Goal: Information Seeking & Learning: Learn about a topic

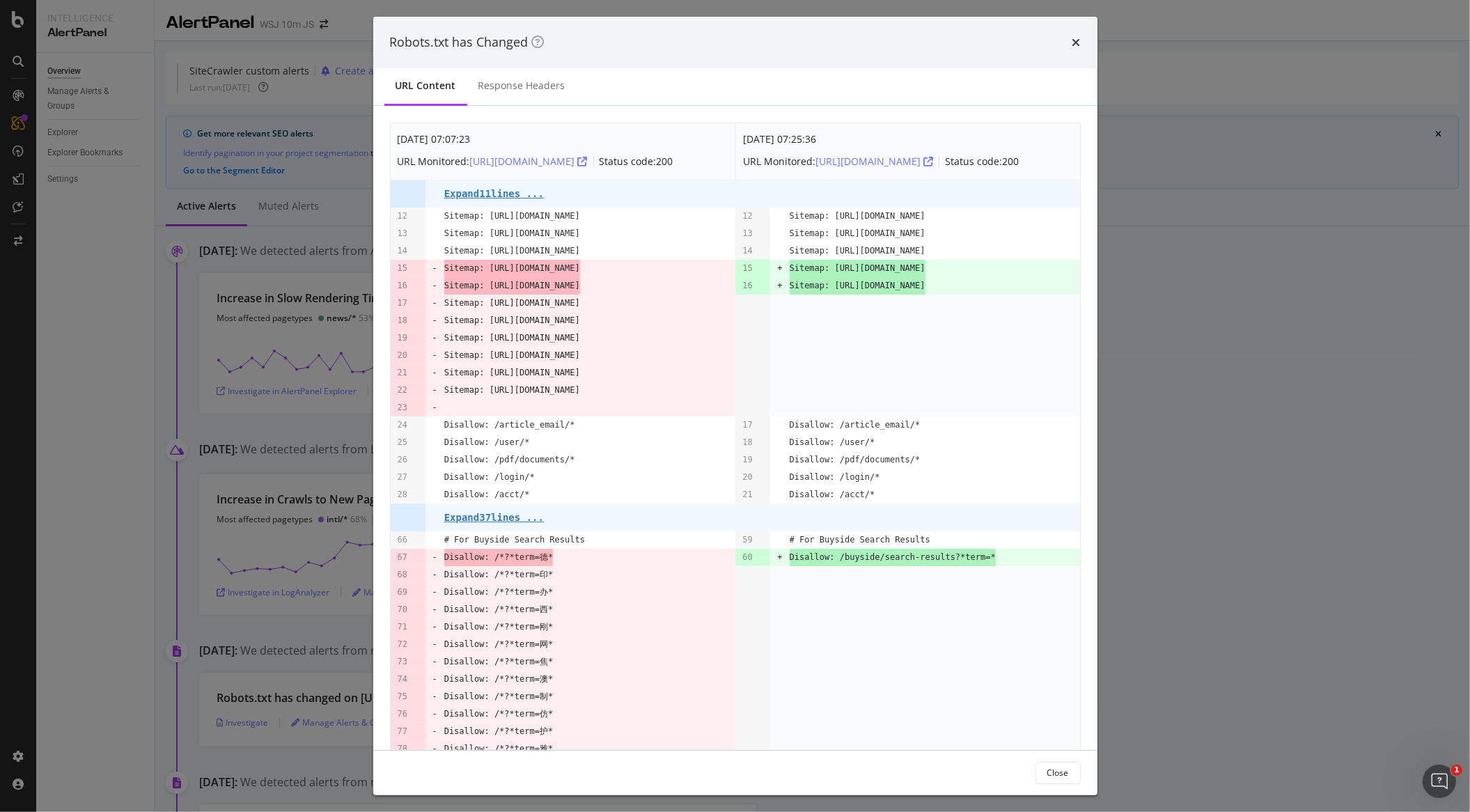
click at [1069, 51] on div "Robots.txt has Changed" at bounding box center [735, 42] width 691 height 18
click at [1069, 41] on div "Robots.txt has Changed" at bounding box center [735, 42] width 691 height 18
click at [1073, 47] on icon "times" at bounding box center [1076, 42] width 9 height 11
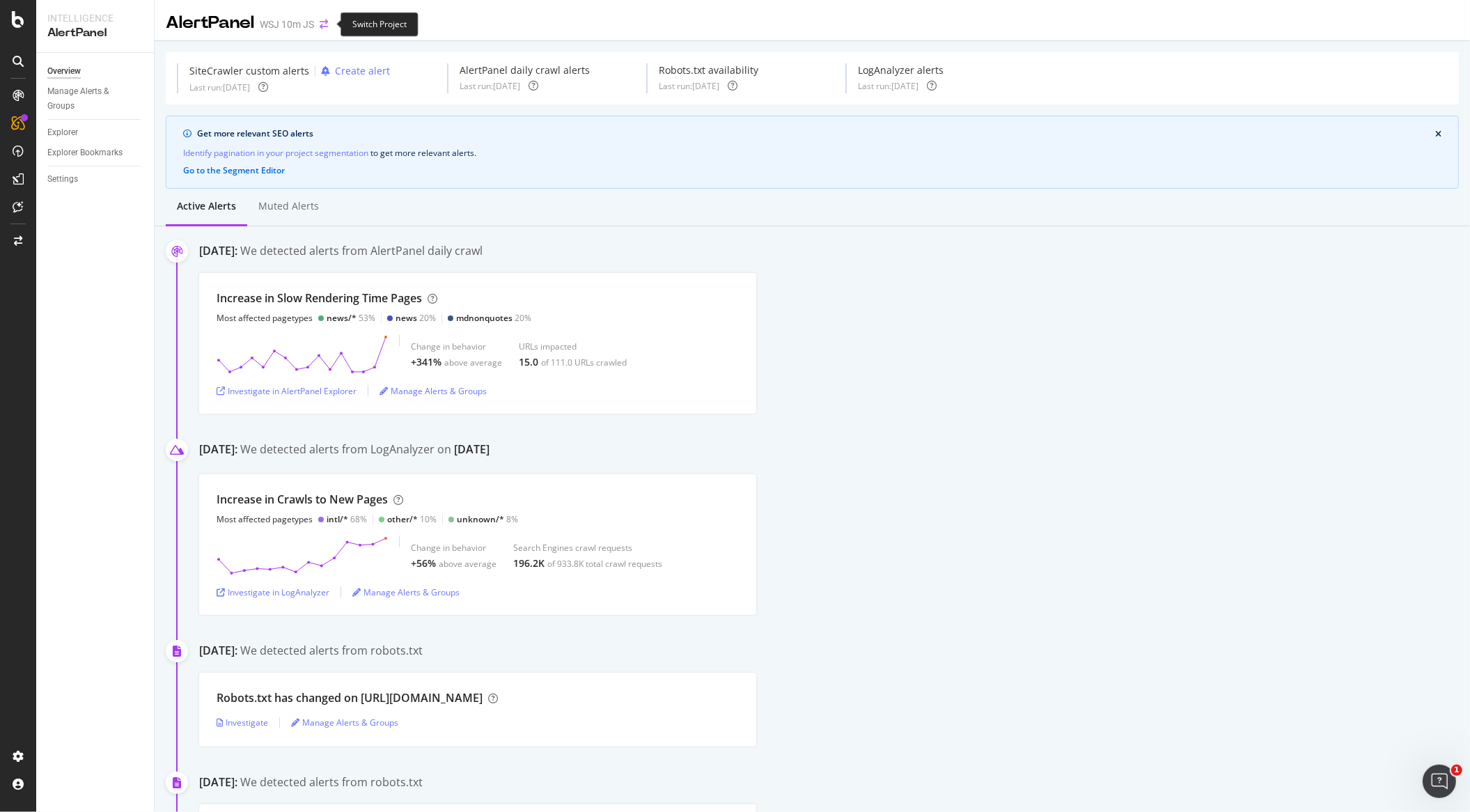
click at [328, 28] on icon "arrow-right-arrow-left" at bounding box center [324, 24] width 9 height 9
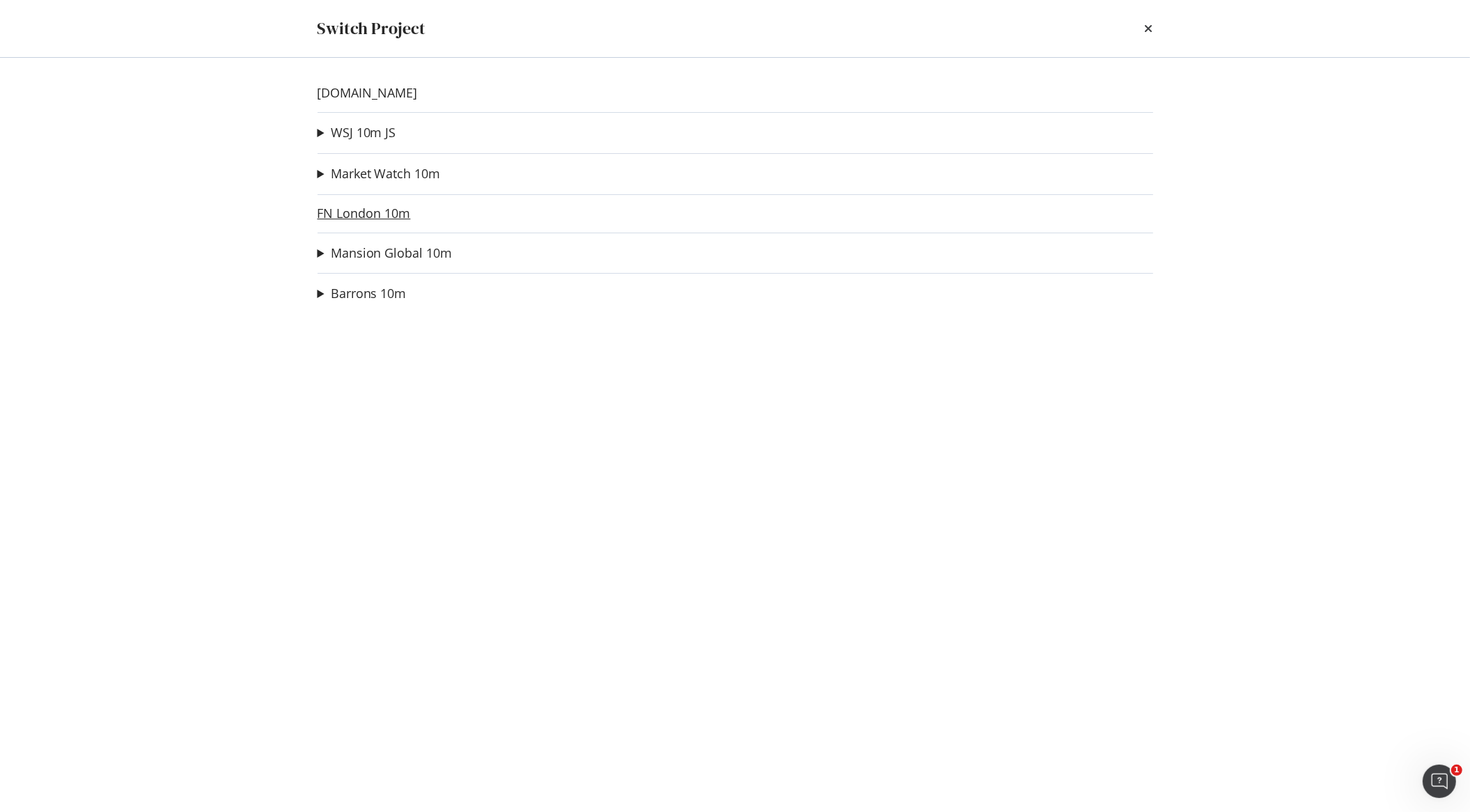
click at [351, 219] on link "FN London 10m" at bounding box center [364, 214] width 93 height 15
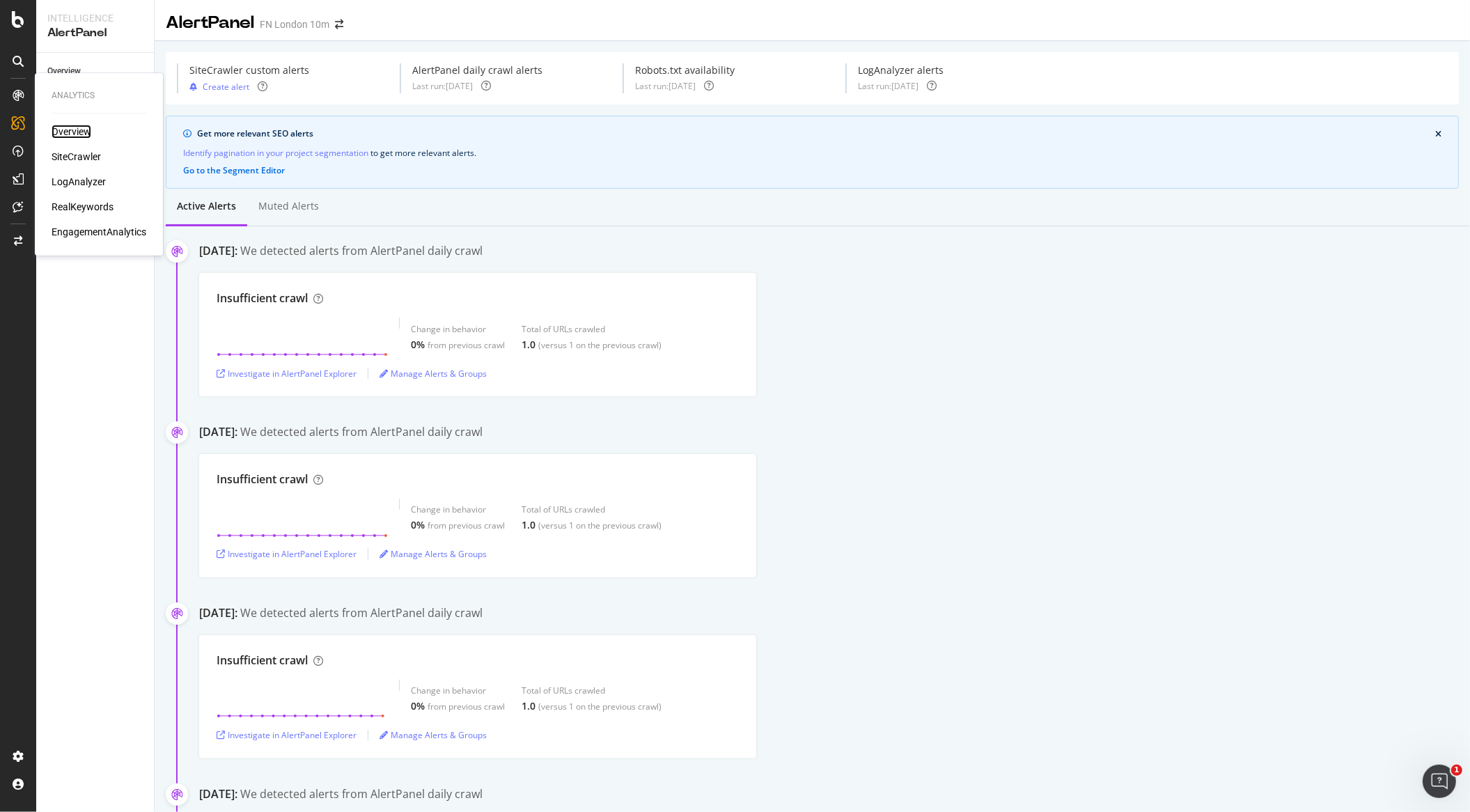
click at [60, 136] on div "Overview" at bounding box center [71, 131] width 40 height 14
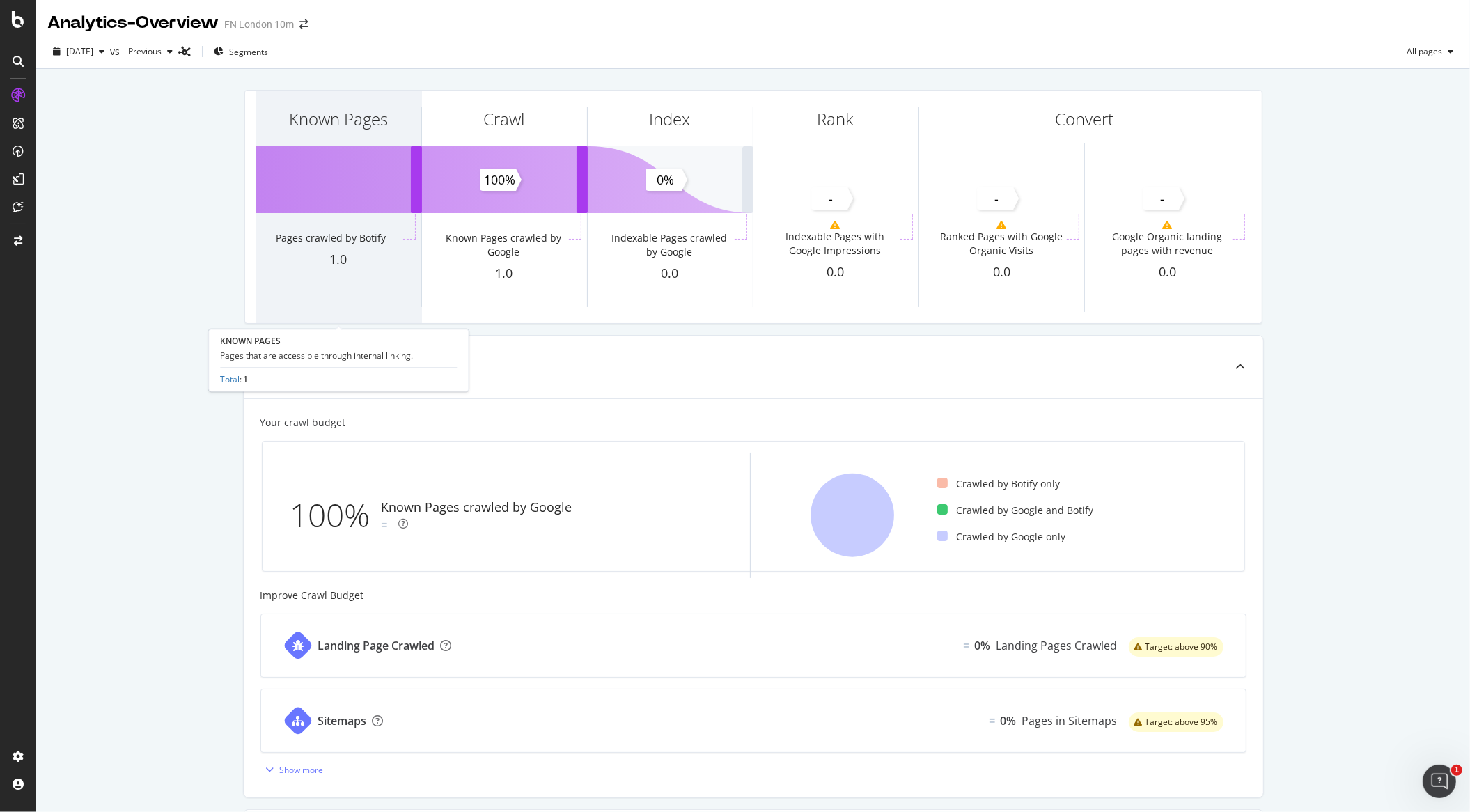
click at [400, 212] on div "Known Pages Pages crawled by Botify 1.0" at bounding box center [339, 207] width 165 height 232
click at [368, 181] on div "Known Pages" at bounding box center [339, 144] width 165 height 107
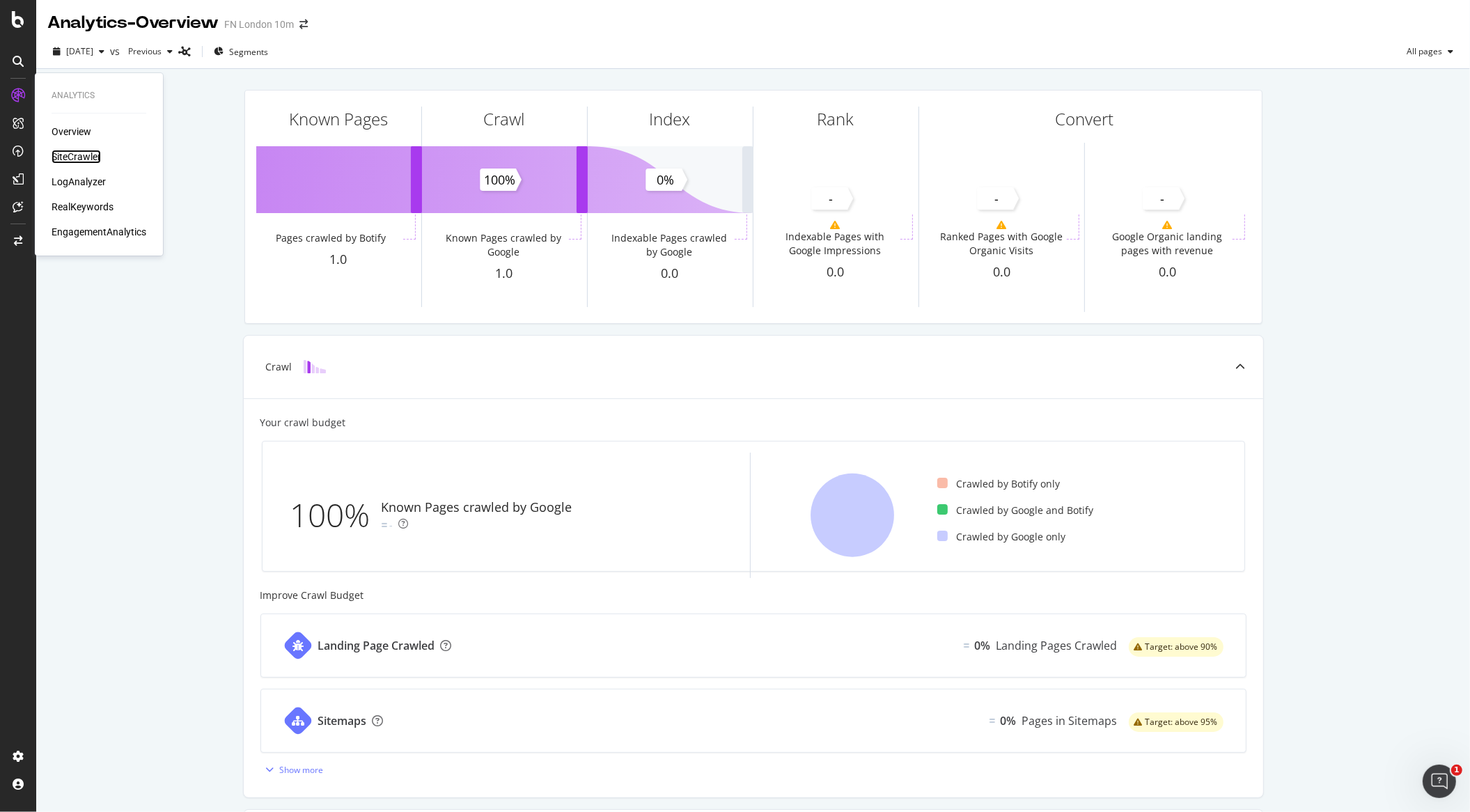
click at [78, 152] on div "SiteCrawler" at bounding box center [76, 156] width 49 height 14
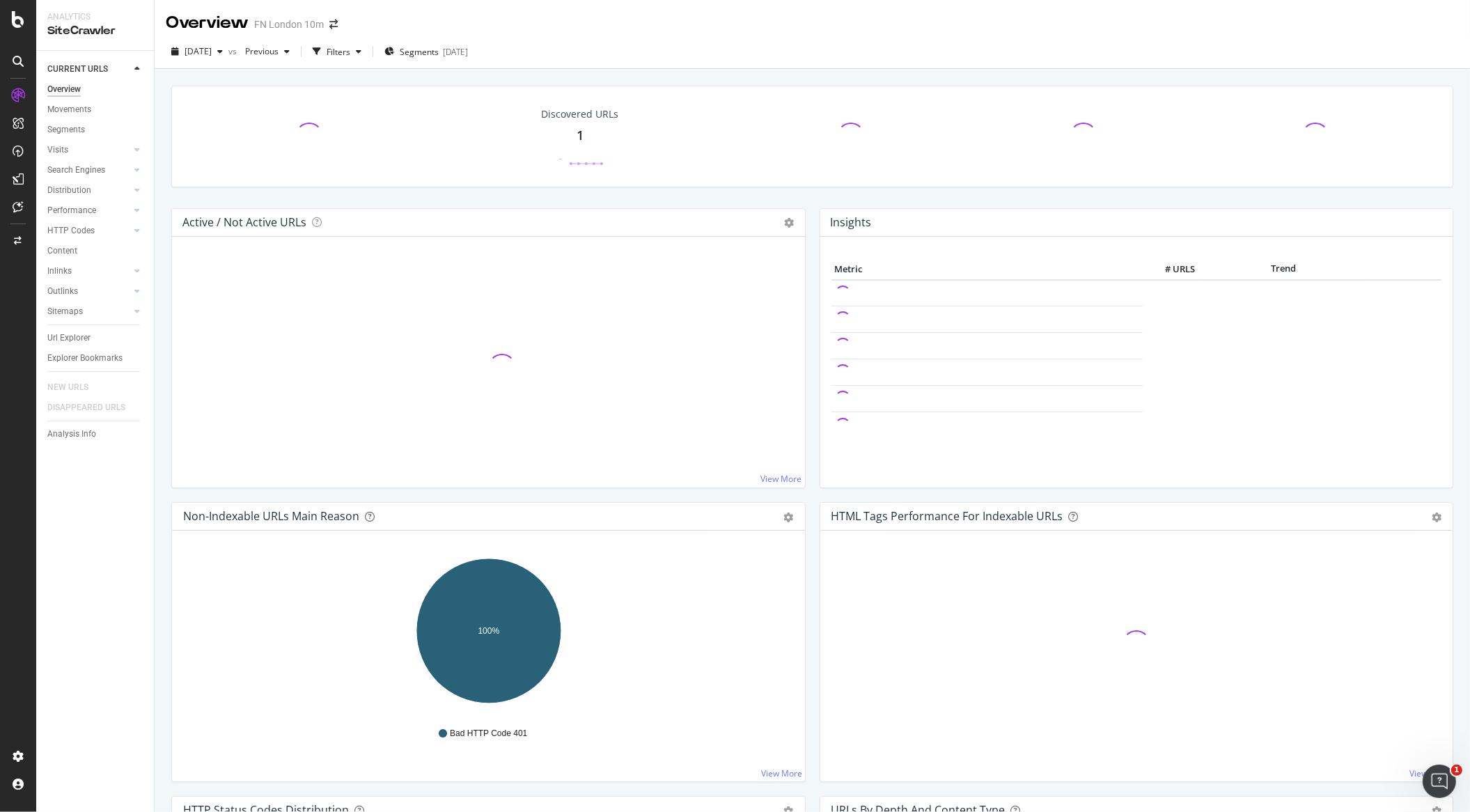
click at [164, 323] on div "Active / Not Active URLs Chart (by Value) Chart (by Percentage) Table Expand Ex…" at bounding box center [488, 355] width 649 height 294
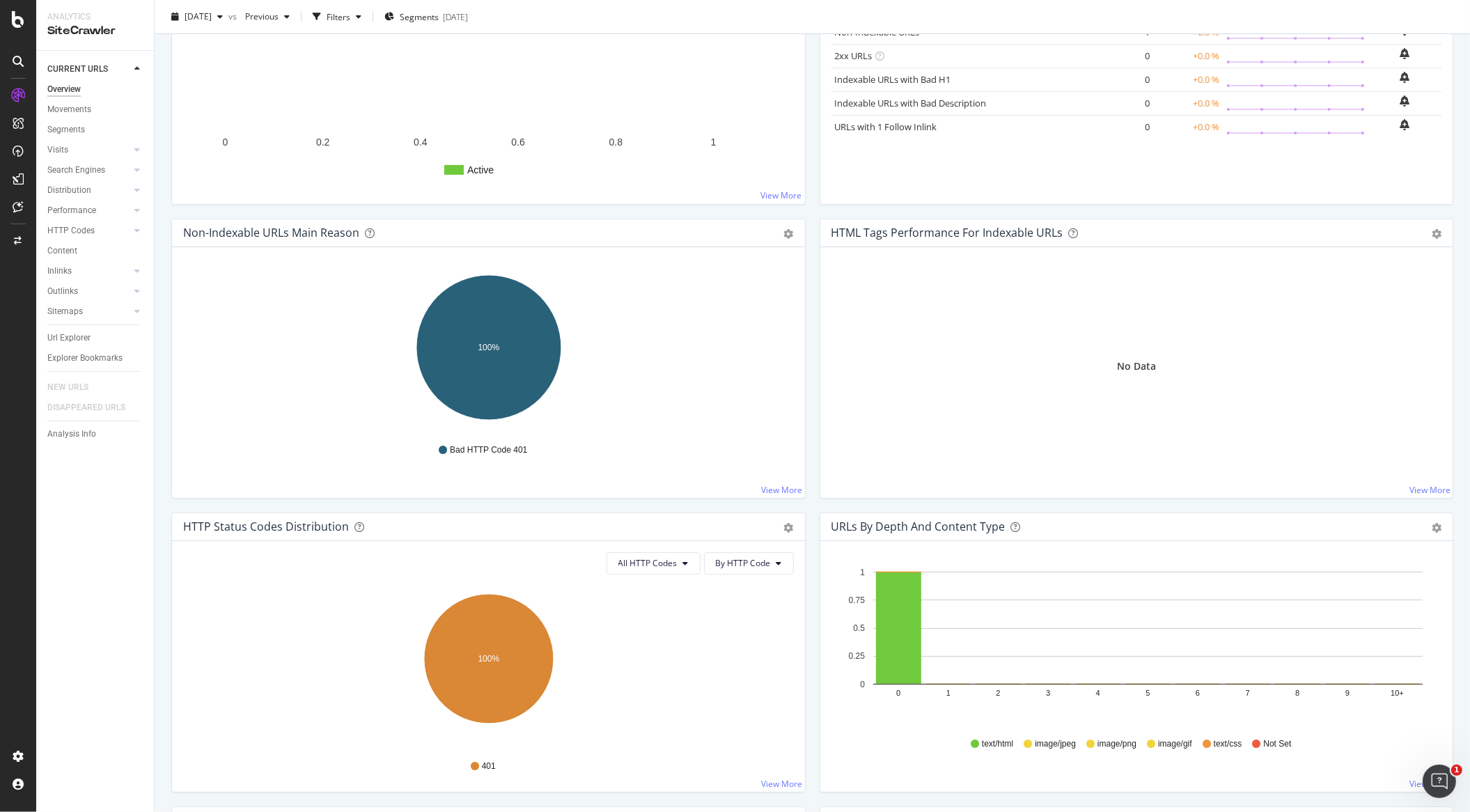
scroll to position [308, 0]
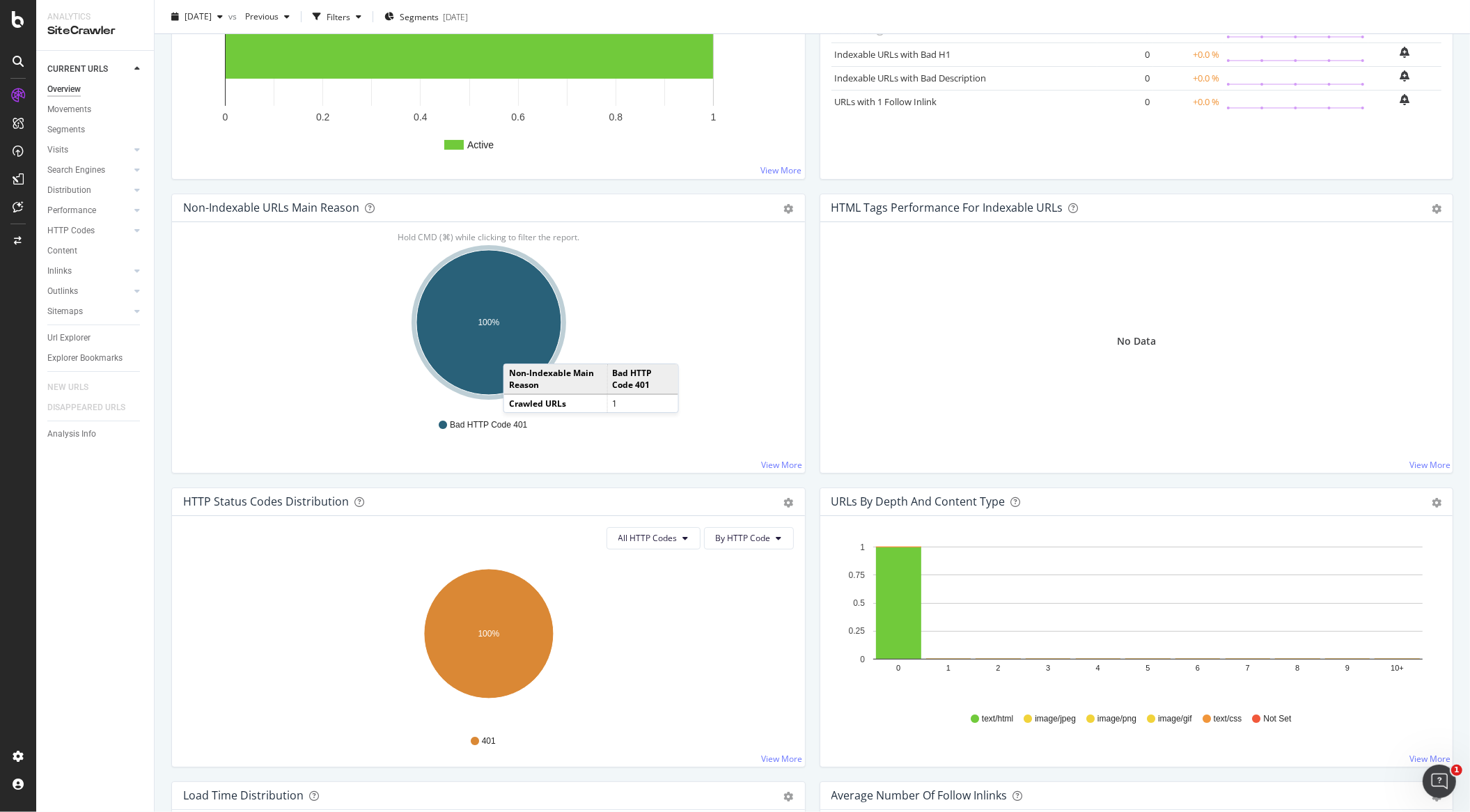
click at [517, 347] on ellipse "A chart." at bounding box center [488, 322] width 145 height 145
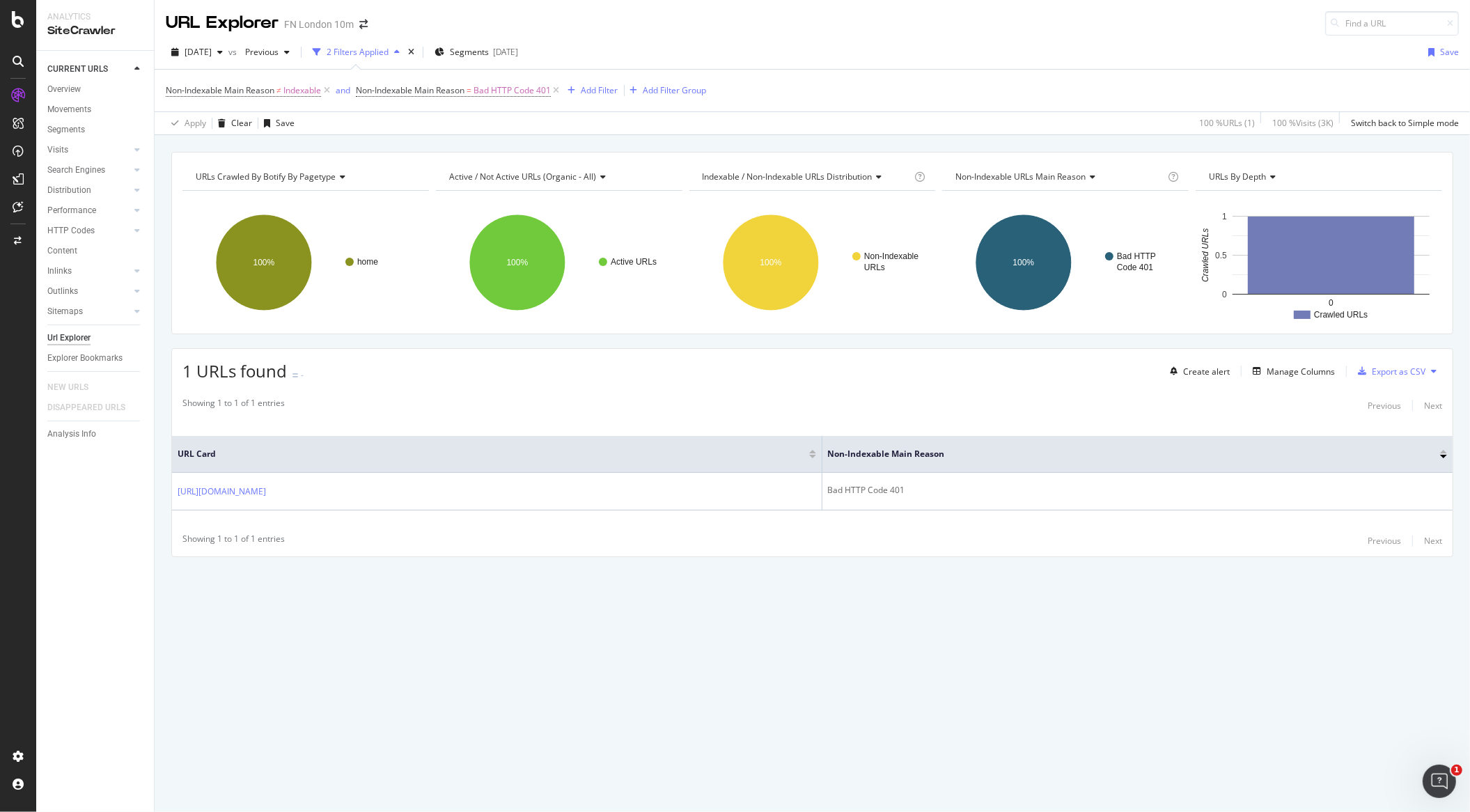
click at [98, 339] on link "Url Explorer" at bounding box center [96, 338] width 97 height 15
click at [295, 59] on div "Previous" at bounding box center [267, 52] width 56 height 21
click at [569, 552] on div "Showing 1 to 1 of 1 entries Previous Next URL Card [URL][DOMAIN_NAME] Showing 1…" at bounding box center [812, 473] width 1281 height 167
click at [295, 44] on div "Previous" at bounding box center [267, 52] width 56 height 21
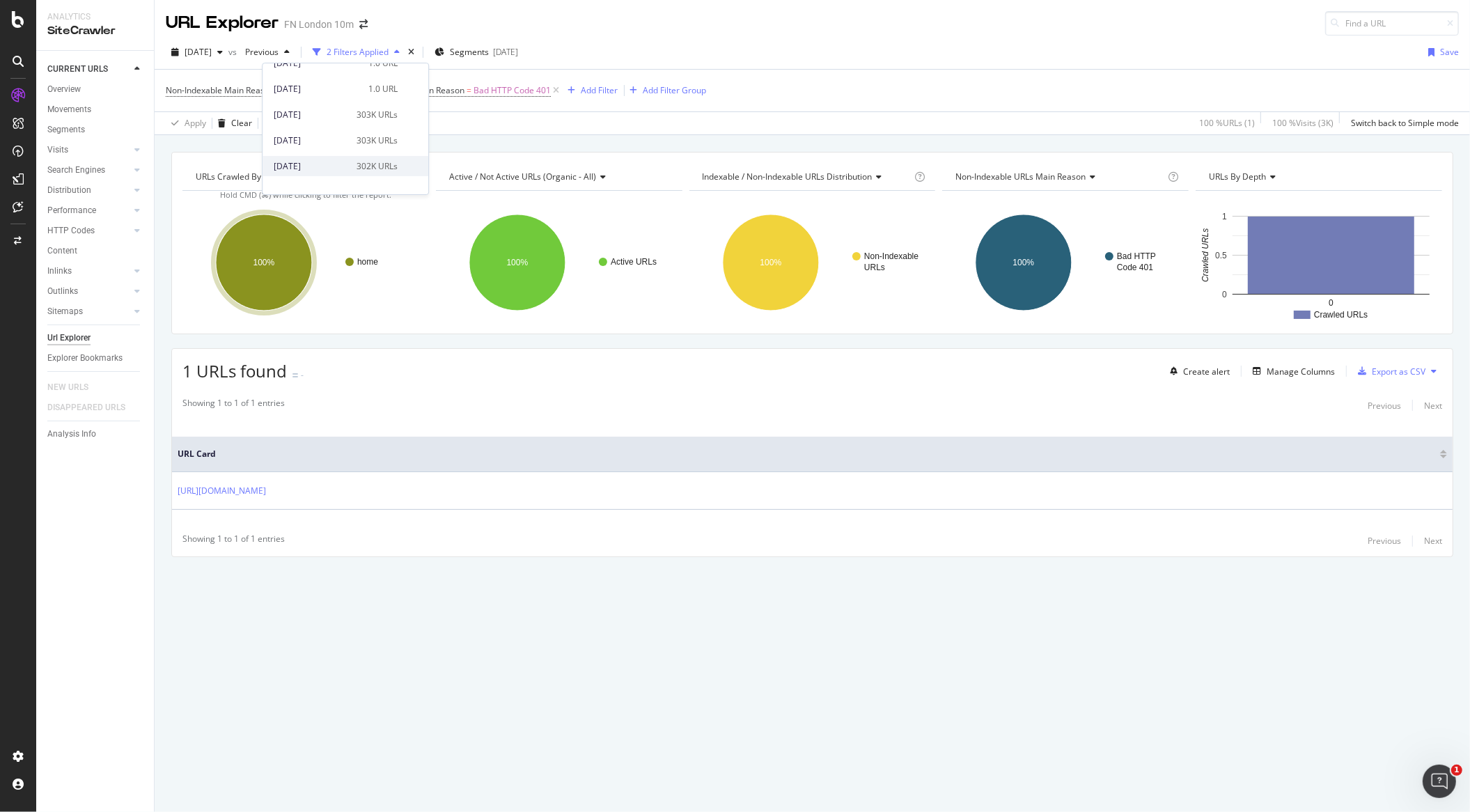
scroll to position [537, 0]
click at [357, 130] on div "303K URLs" at bounding box center [377, 128] width 41 height 13
click at [558, 88] on icon at bounding box center [556, 91] width 12 height 14
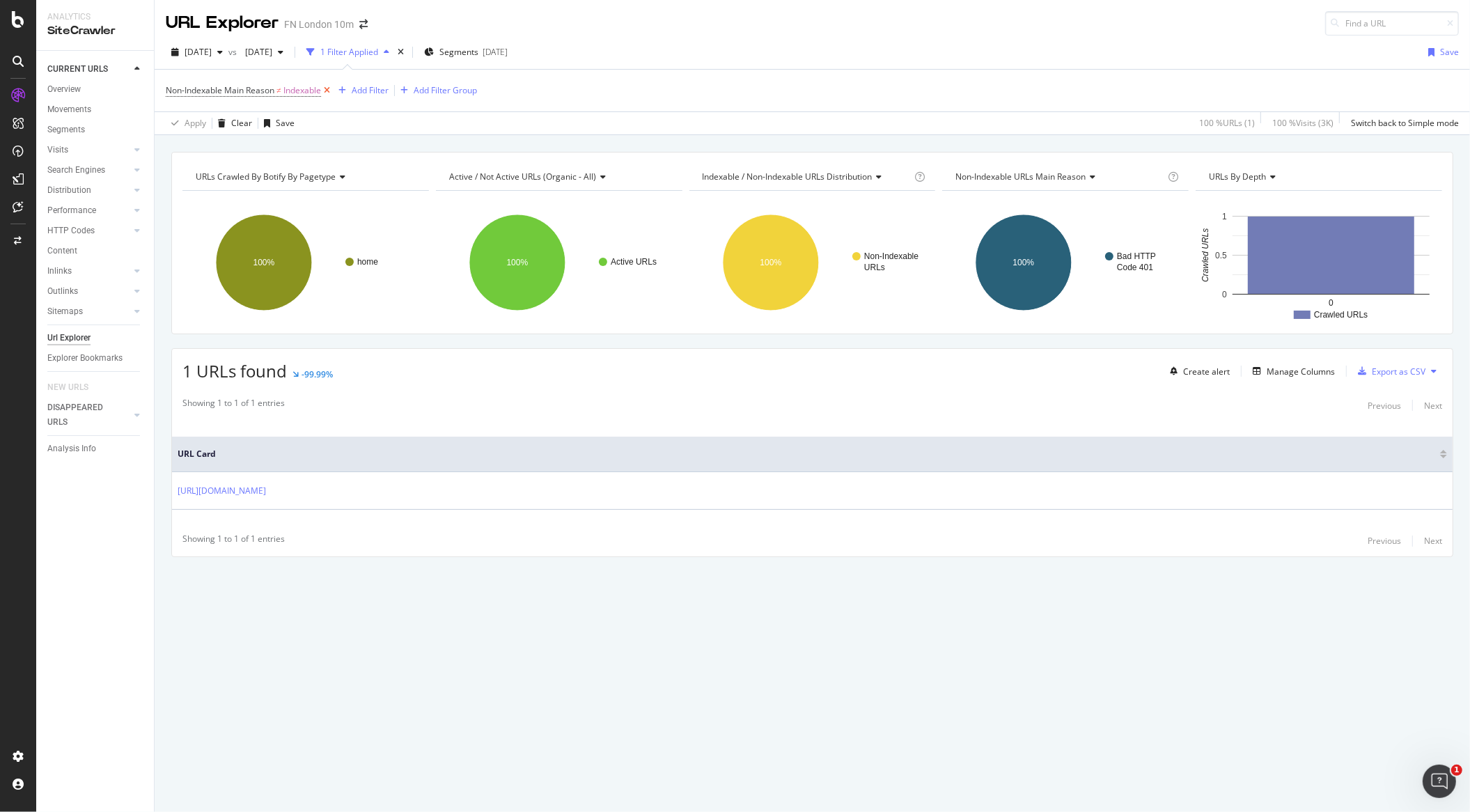
click at [329, 92] on icon at bounding box center [326, 91] width 12 height 14
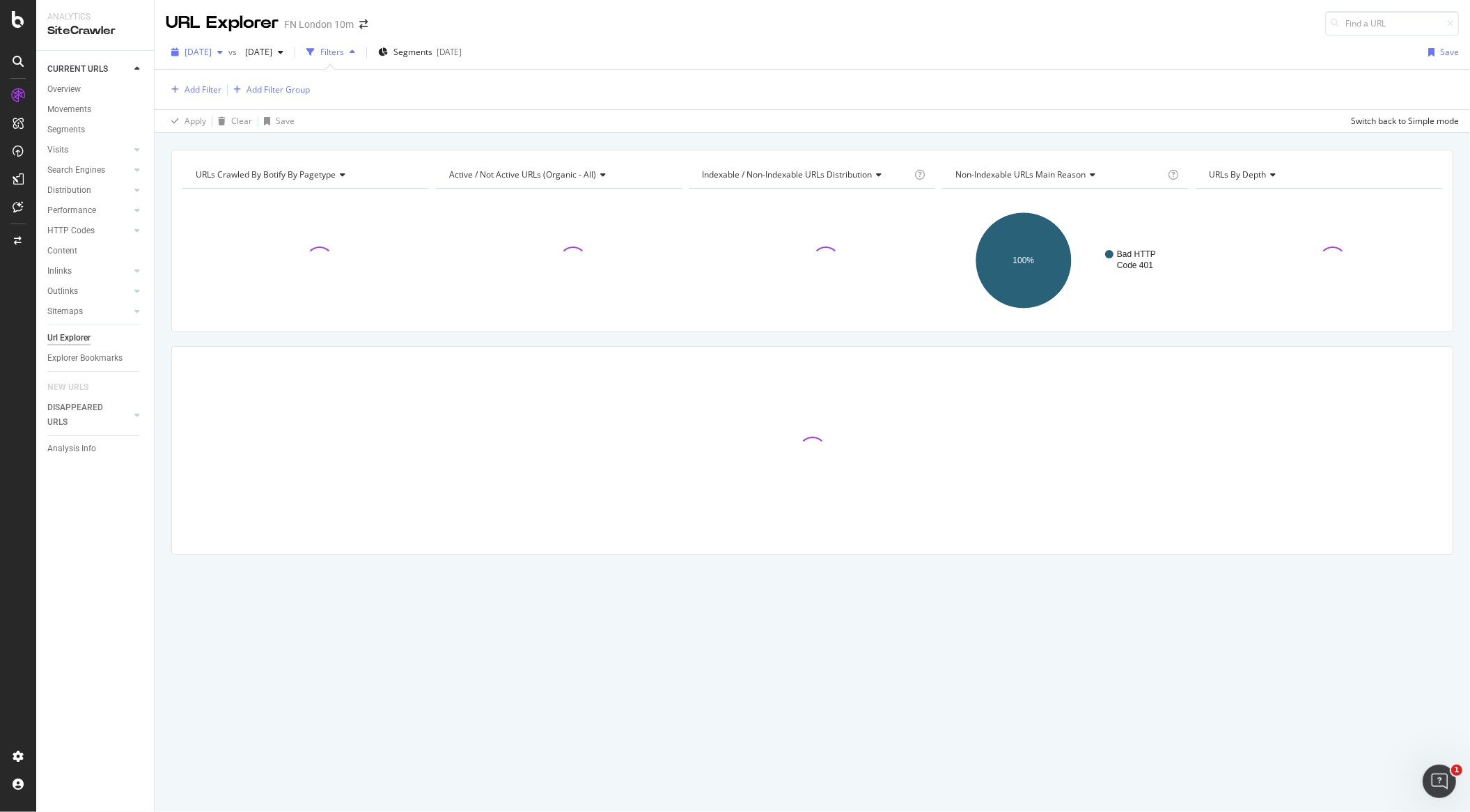
click at [212, 54] on span "[DATE]" at bounding box center [198, 52] width 27 height 12
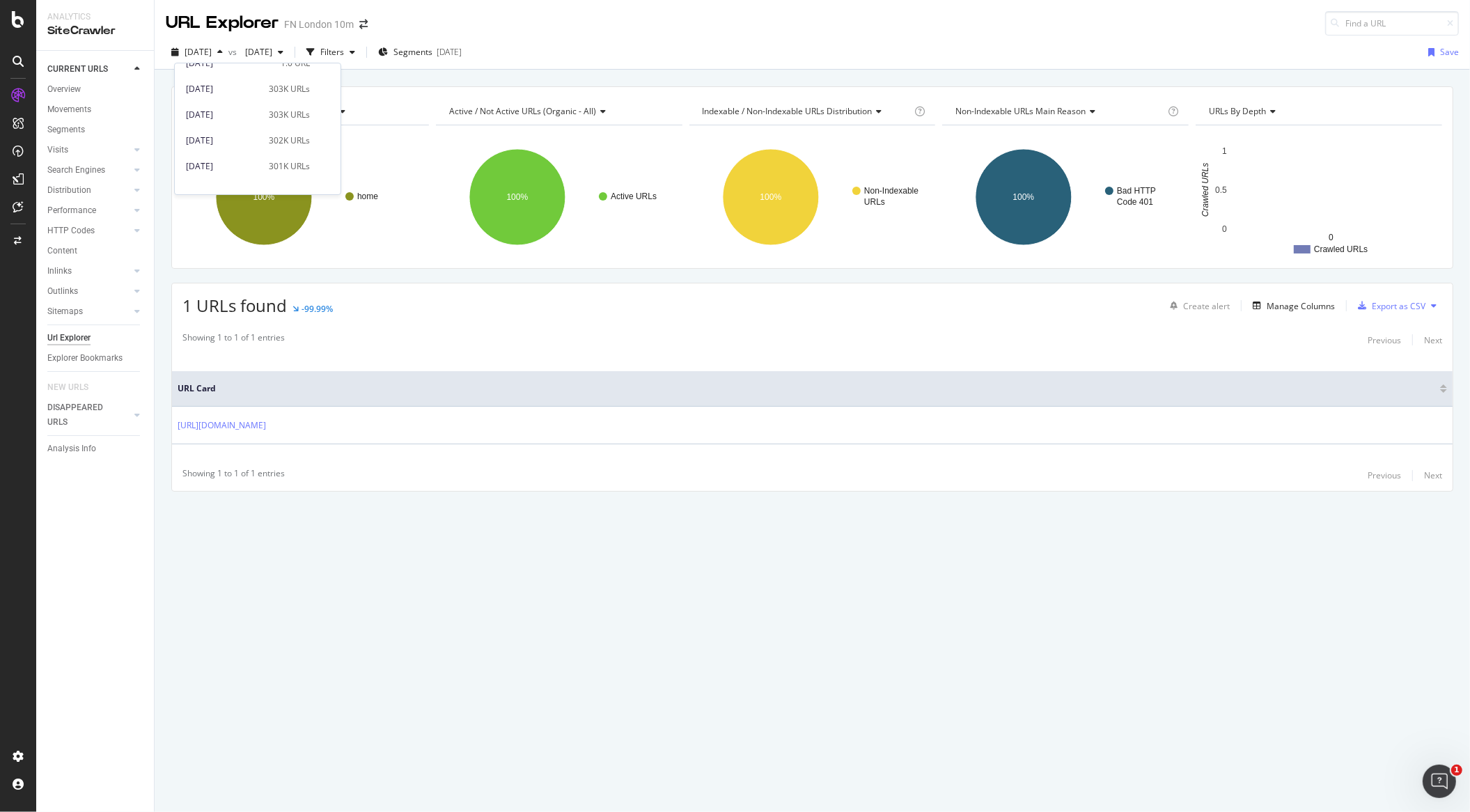
scroll to position [557, 0]
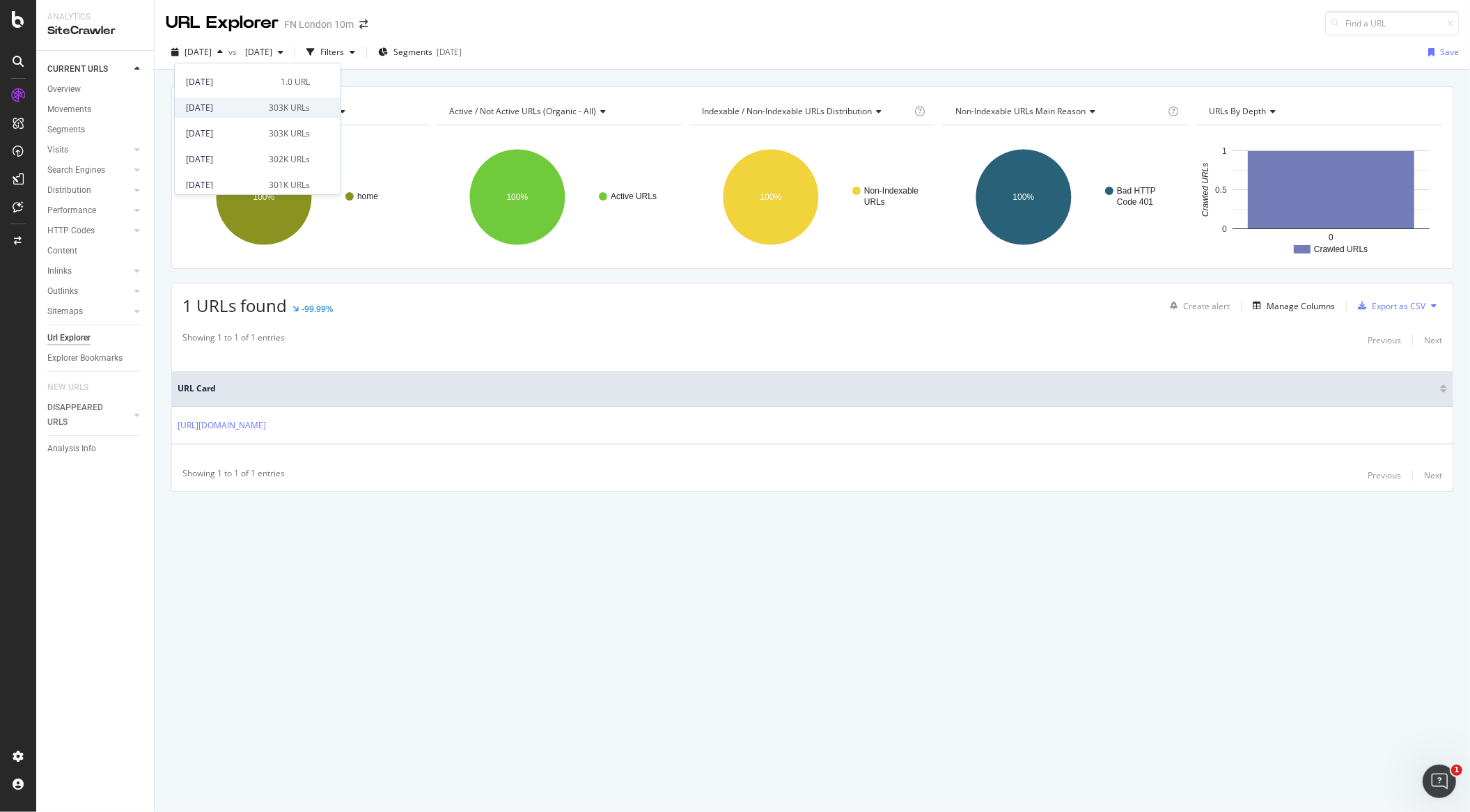
click at [222, 105] on div "[DATE]" at bounding box center [223, 108] width 74 height 13
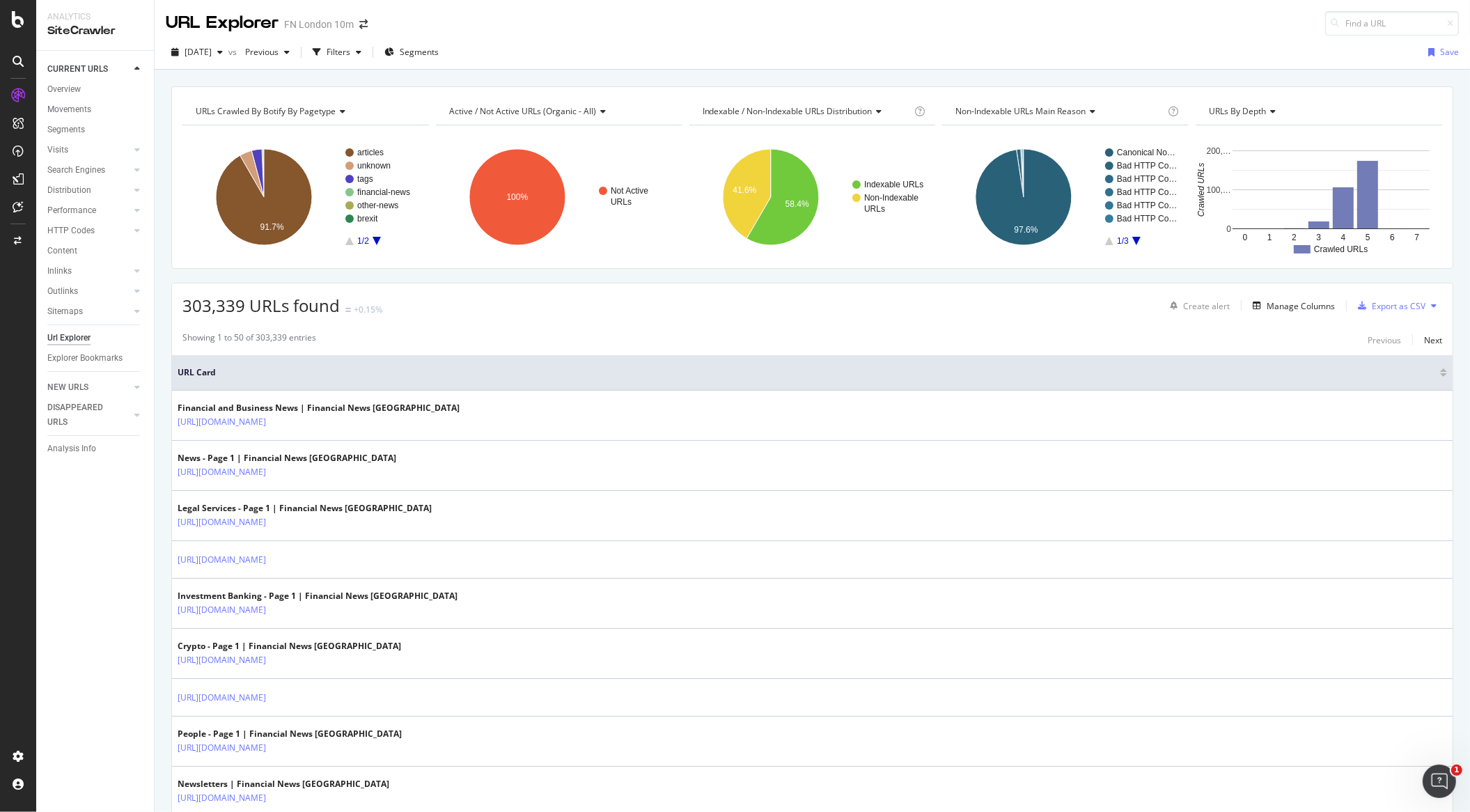
click at [225, 63] on div "[DATE] vs Previous Filters Segments Save" at bounding box center [813, 56] width 1316 height 28
click at [212, 52] on span "[DATE]" at bounding box center [198, 52] width 27 height 12
click at [235, 131] on div "[DATE]" at bounding box center [229, 138] width 86 height 13
